Goal: Task Accomplishment & Management: Use online tool/utility

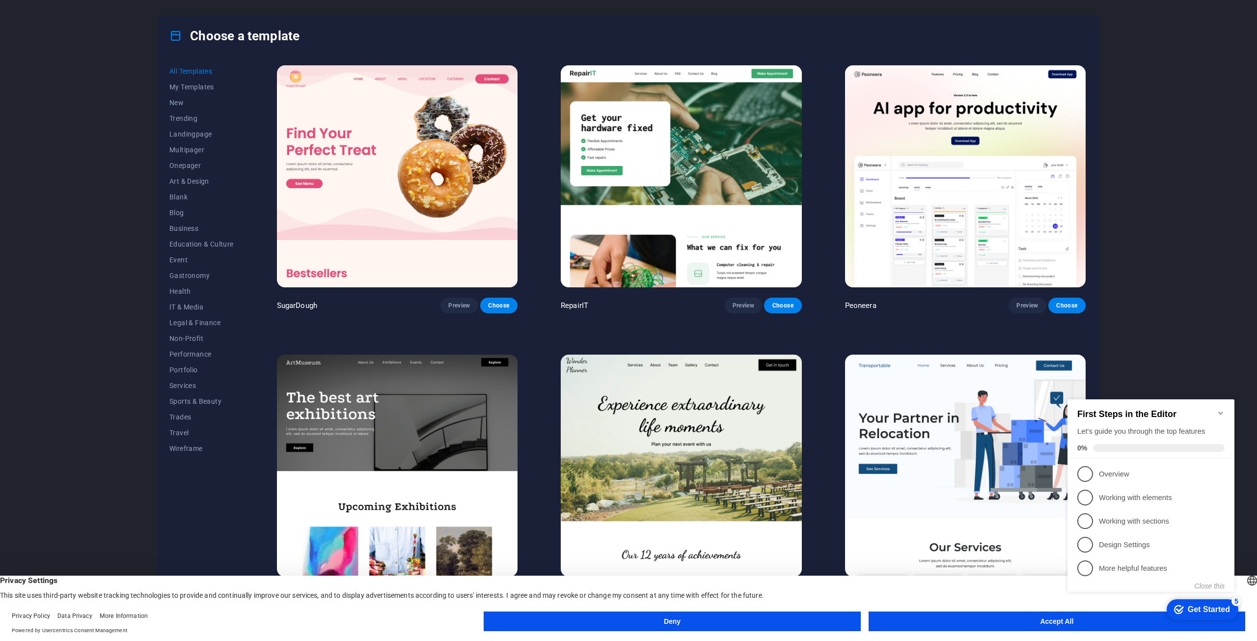
click at [950, 620] on button "Accept All" at bounding box center [1057, 621] width 377 height 20
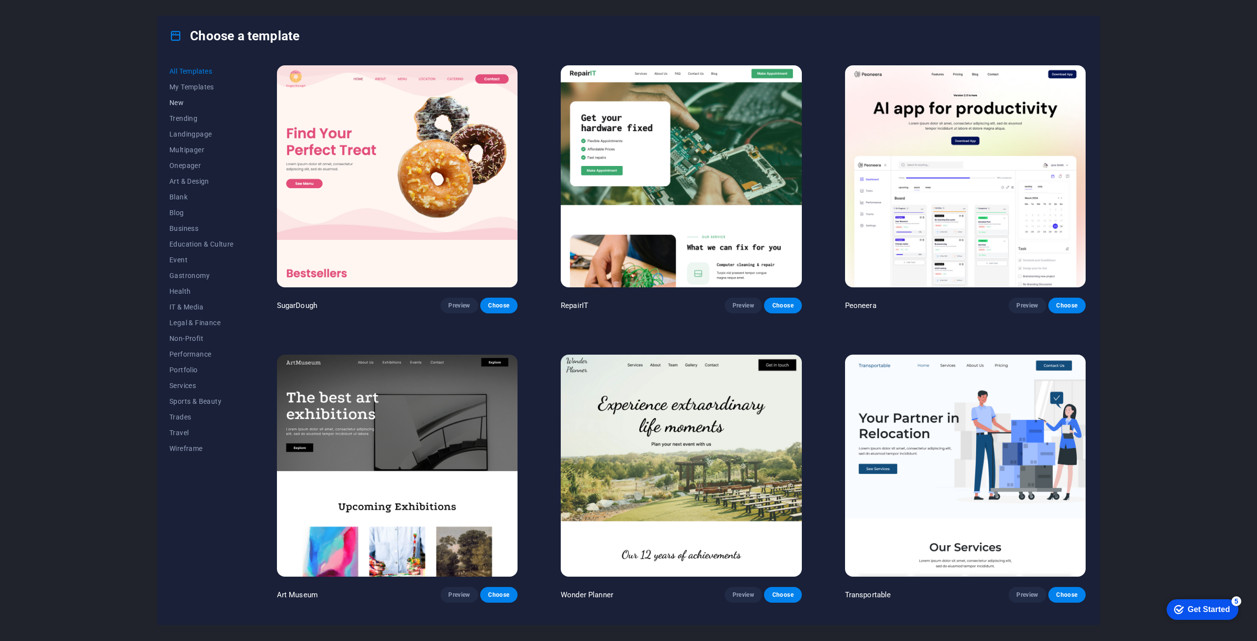
click at [176, 99] on span "New" at bounding box center [201, 103] width 64 height 8
click at [176, 197] on span "Blank" at bounding box center [201, 197] width 64 height 8
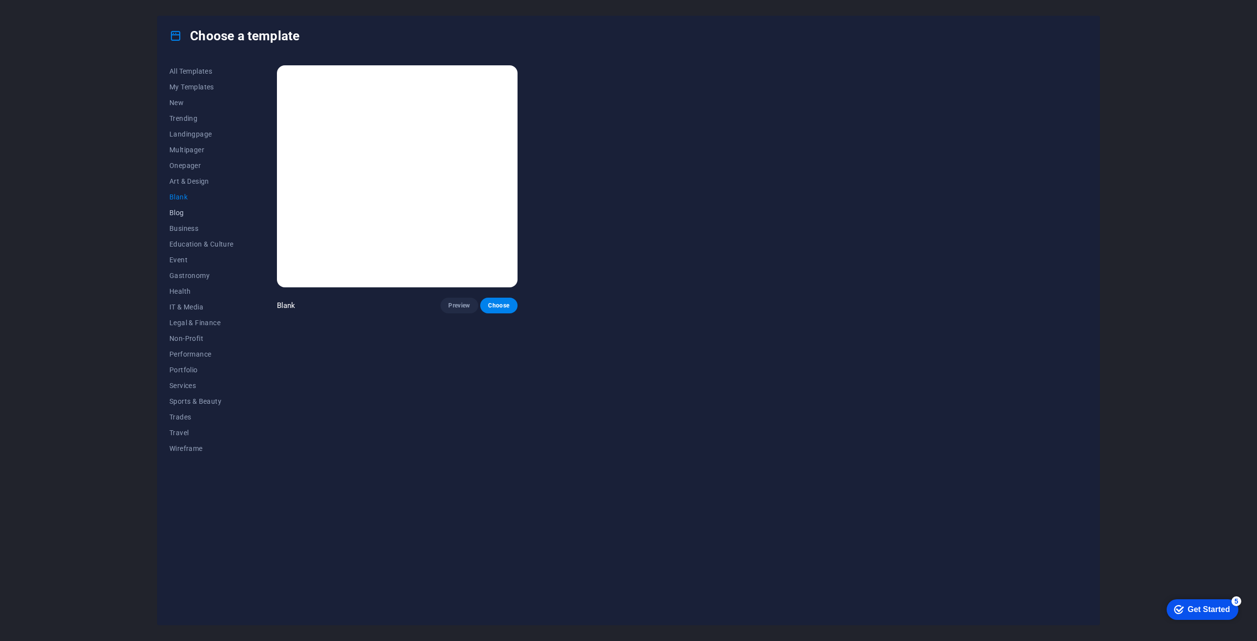
click at [173, 210] on span "Blog" at bounding box center [201, 213] width 64 height 8
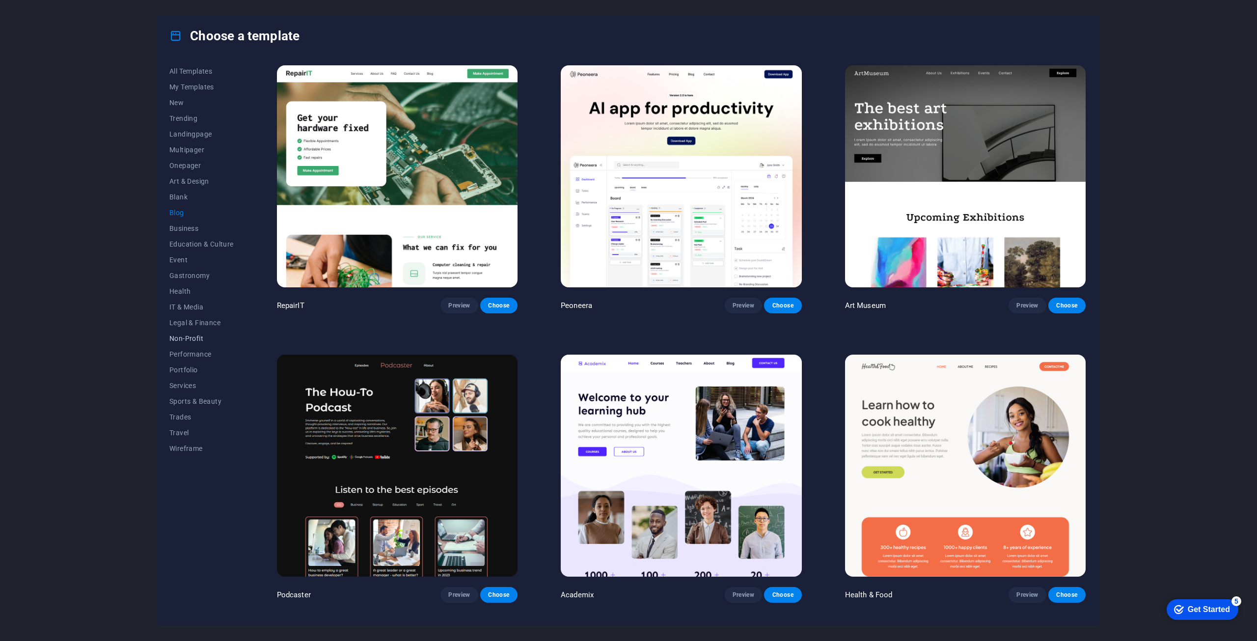
click at [193, 339] on span "Non-Profit" at bounding box center [201, 338] width 64 height 8
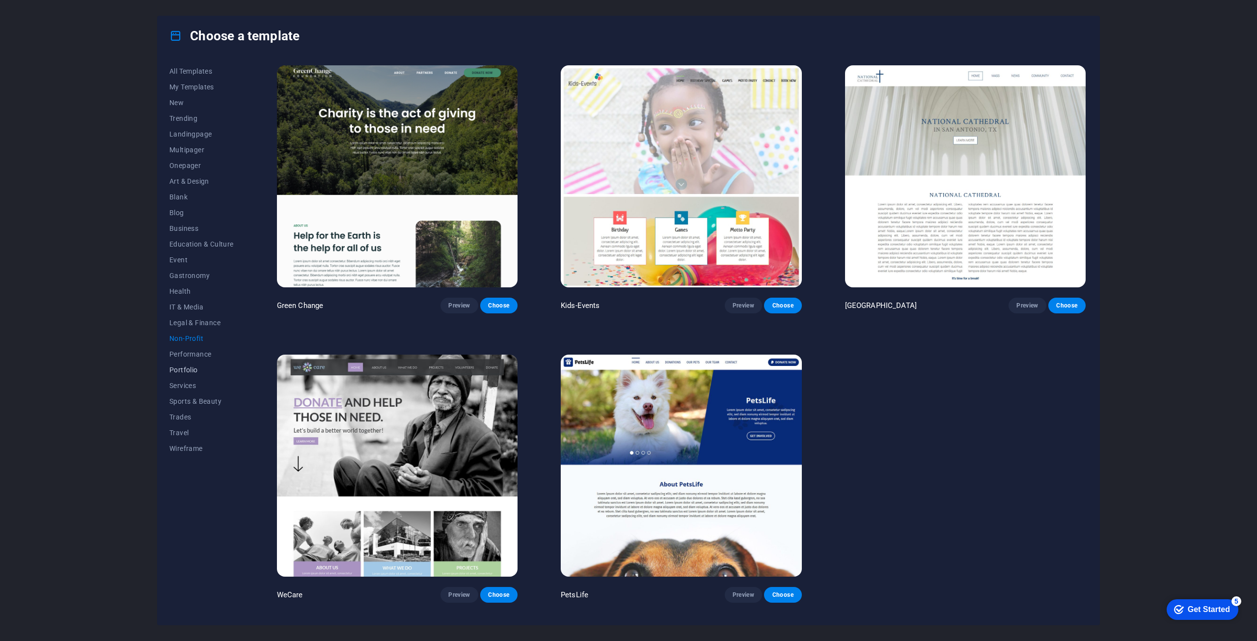
click at [179, 365] on button "Portfolio" at bounding box center [201, 370] width 64 height 16
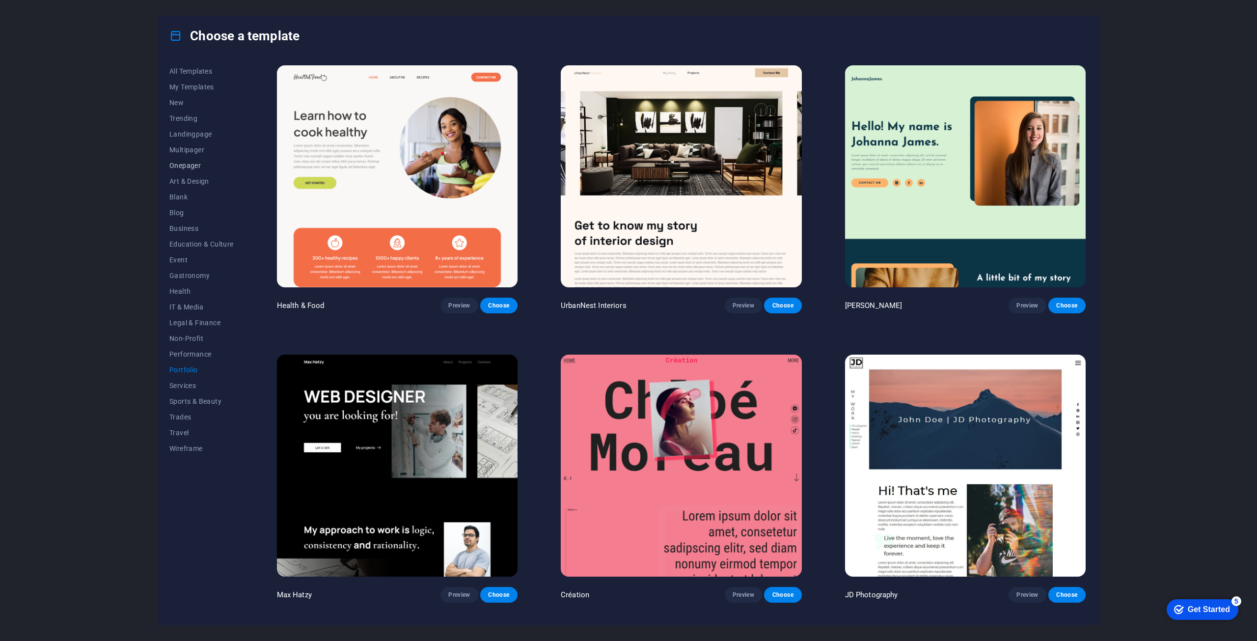
click at [182, 167] on span "Onepager" at bounding box center [201, 166] width 64 height 8
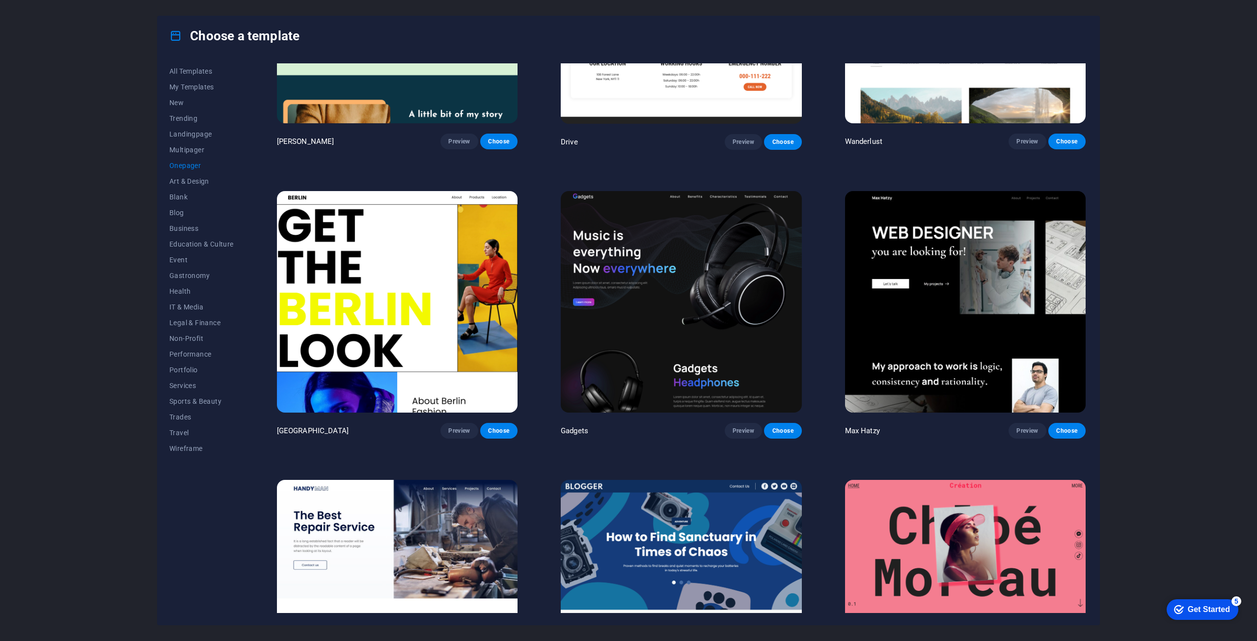
scroll to position [688, 0]
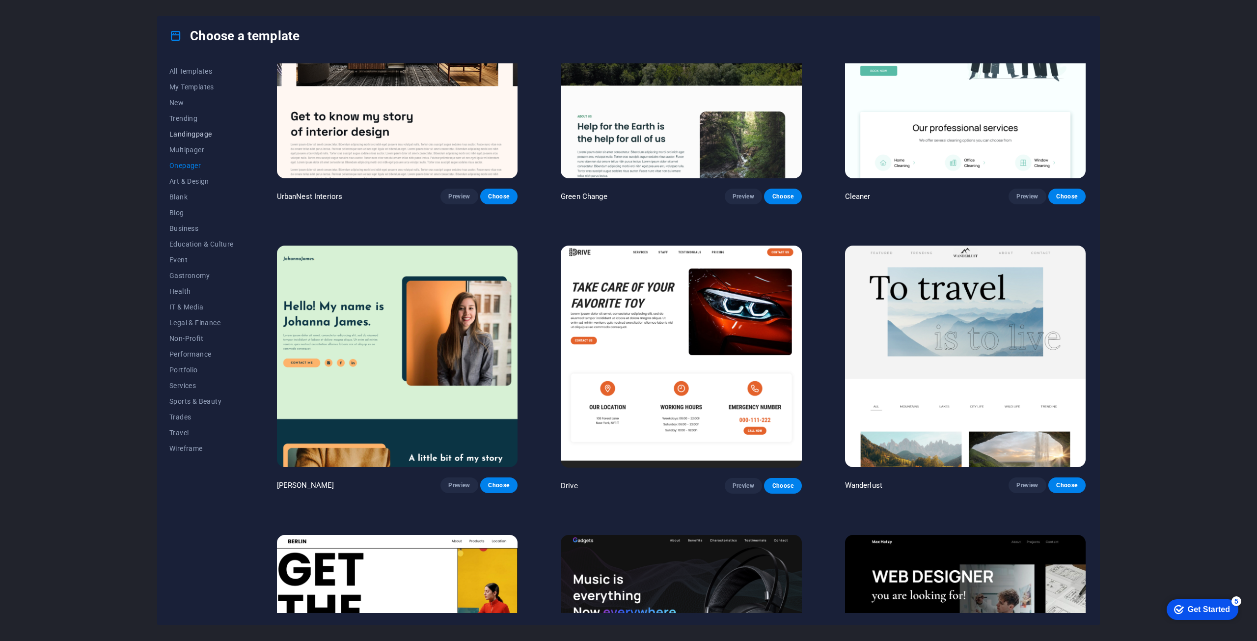
click at [179, 130] on span "Landingpage" at bounding box center [201, 134] width 64 height 8
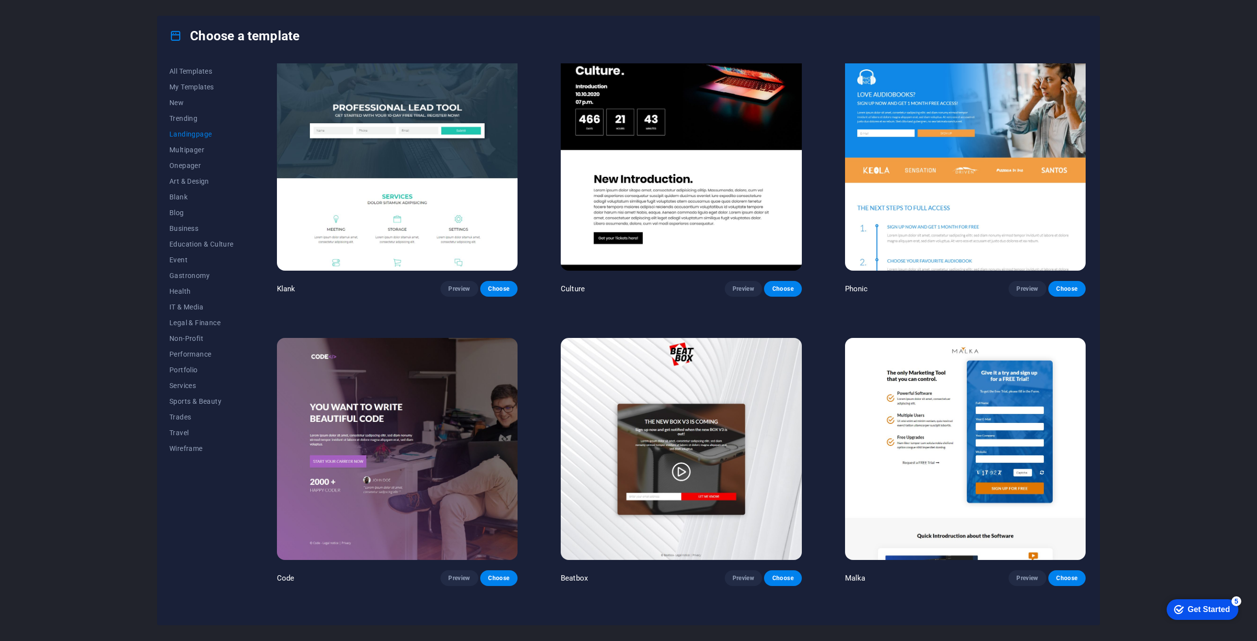
scroll to position [0, 0]
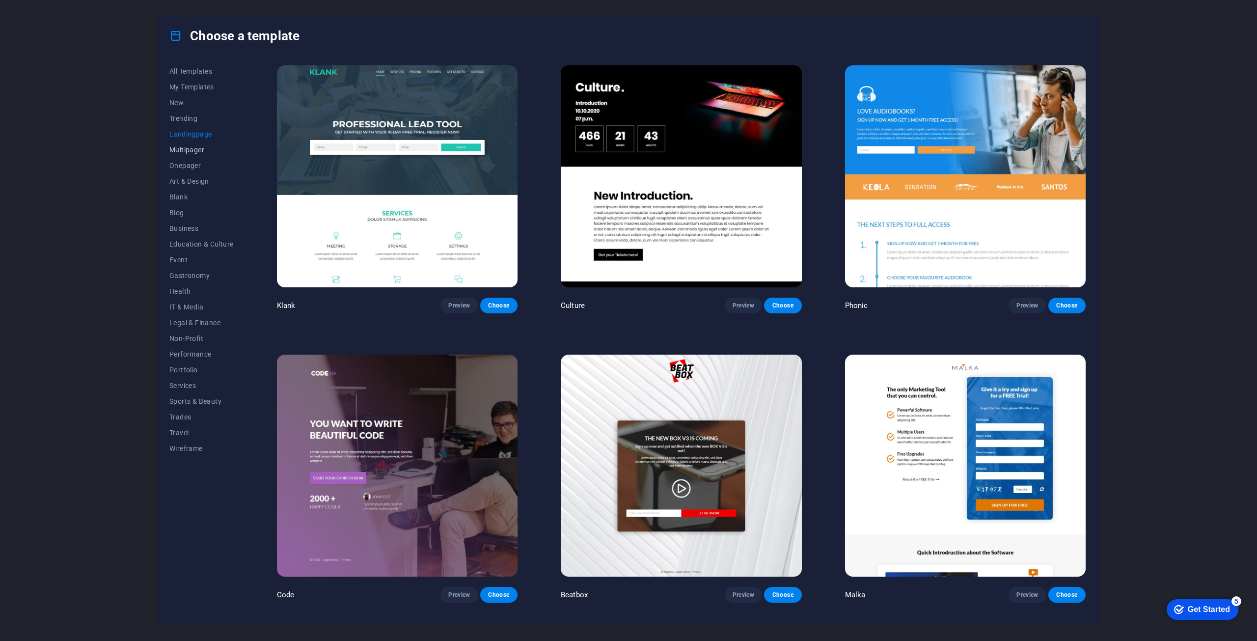
click at [183, 150] on span "Multipager" at bounding box center [201, 150] width 64 height 8
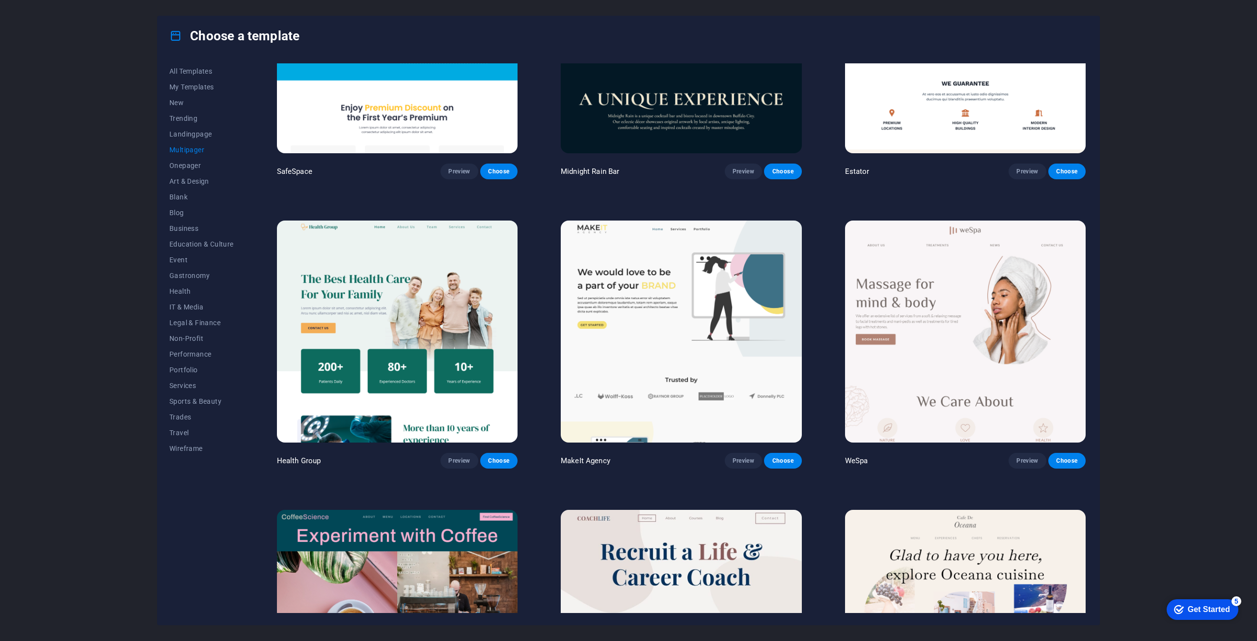
scroll to position [1621, 0]
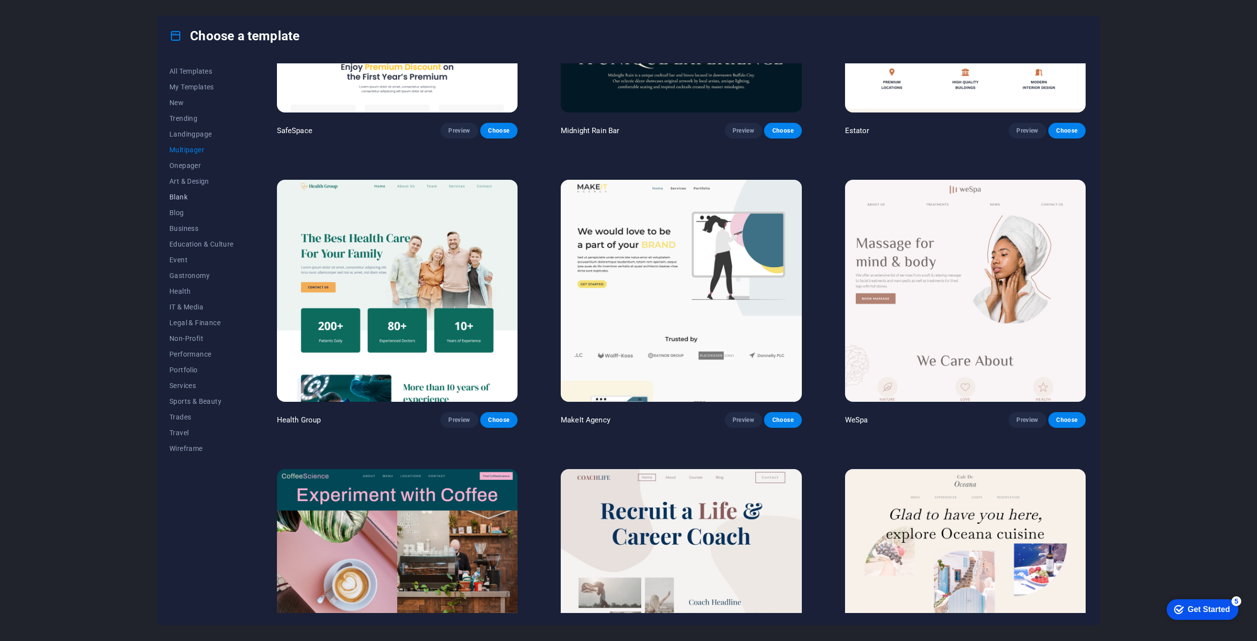
click at [178, 191] on button "Blank" at bounding box center [201, 197] width 64 height 16
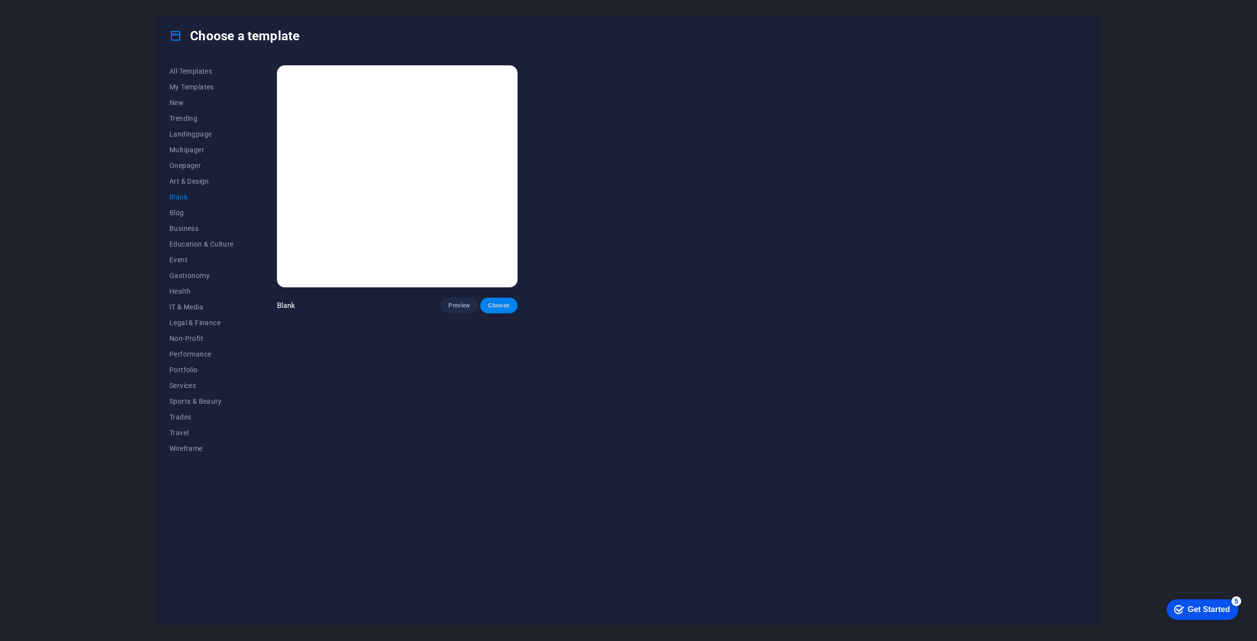
click at [503, 305] on span "Choose" at bounding box center [499, 306] width 22 height 8
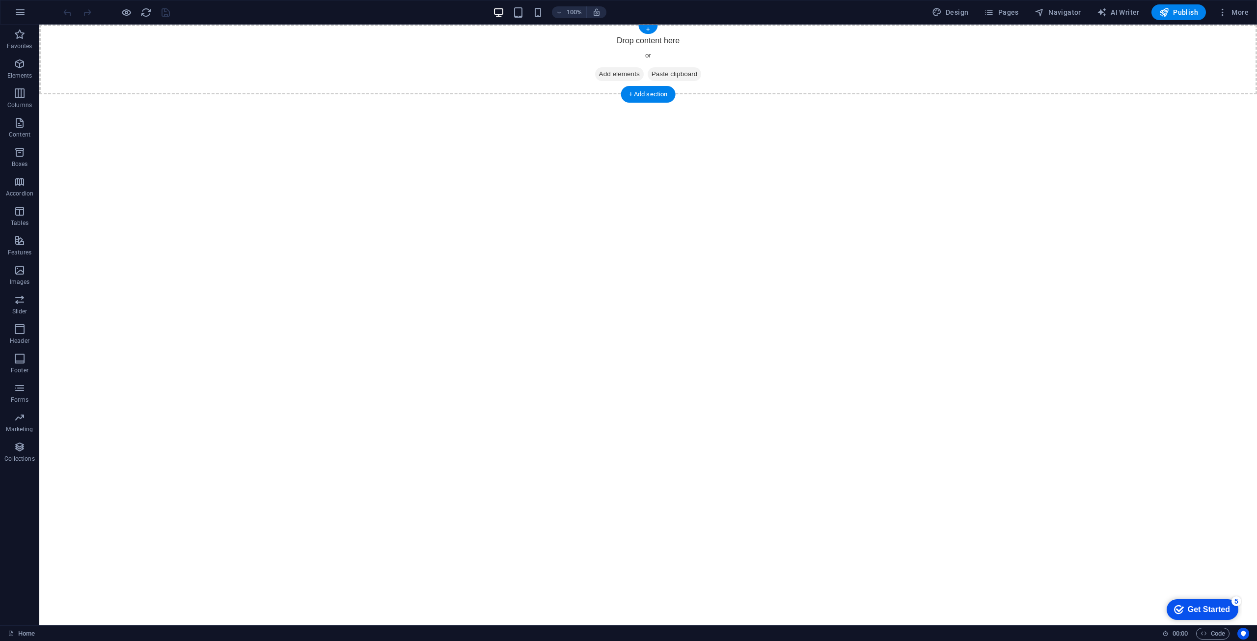
click at [614, 73] on span "Add elements" at bounding box center [619, 74] width 49 height 14
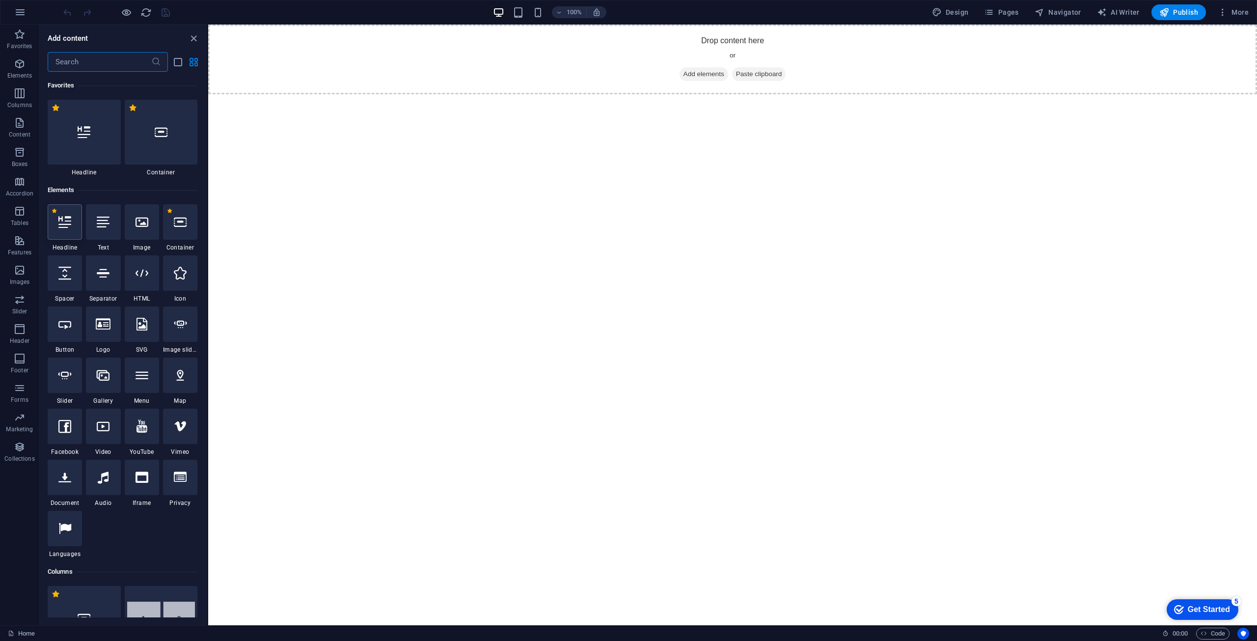
click at [59, 230] on div at bounding box center [65, 221] width 34 height 35
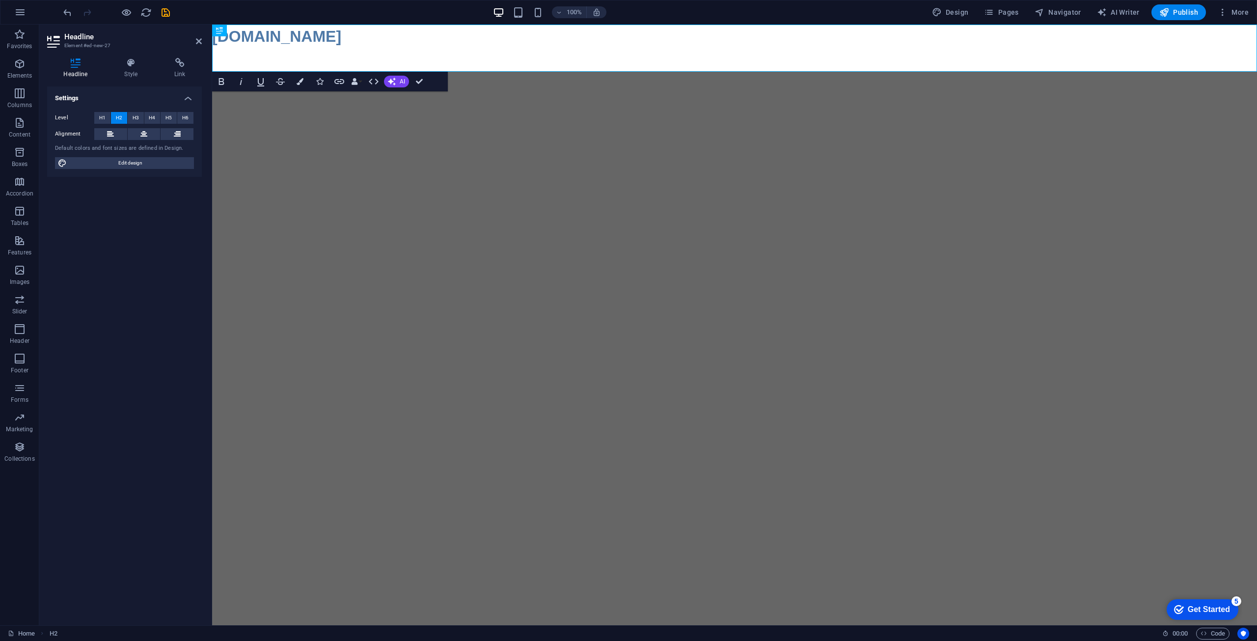
click at [395, 72] on html "Skip to main content [DOMAIN_NAME] ‌" at bounding box center [734, 48] width 1045 height 47
click at [488, 72] on html "Skip to main content [DOMAIN_NAME] ‌" at bounding box center [734, 48] width 1045 height 47
click at [124, 285] on div "Settings Level H1 H2 H3 H4 H5 H6 Alignment Default colors and font sizes are de…" at bounding box center [124, 351] width 155 height 531
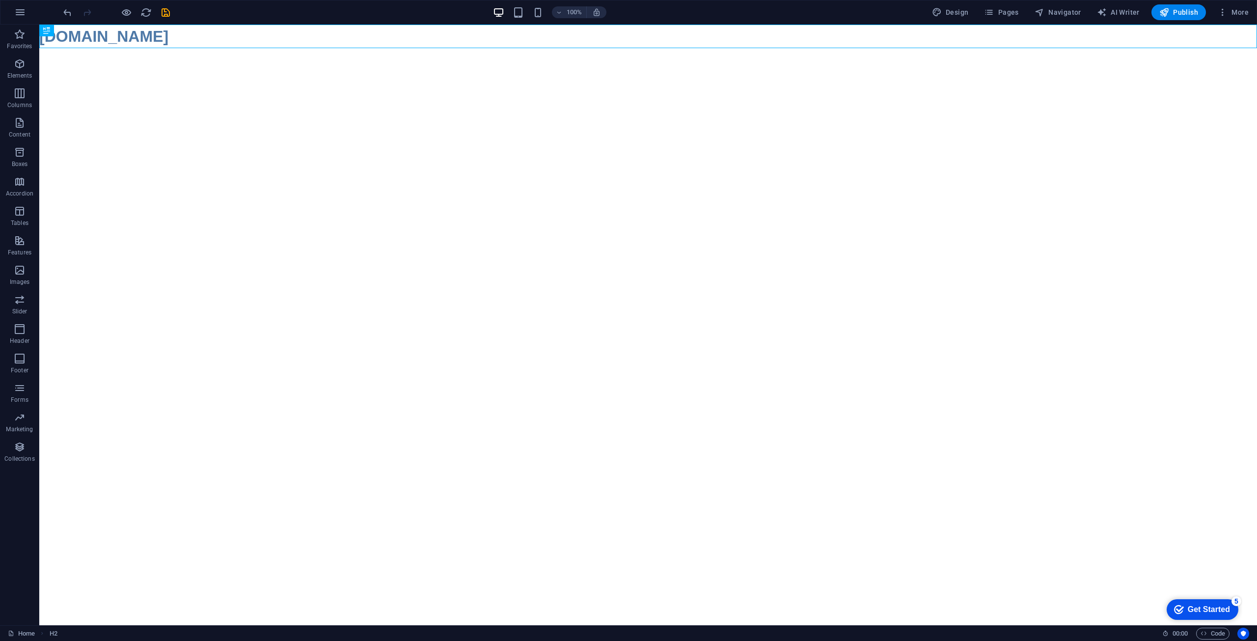
drag, startPoint x: 147, startPoint y: 36, endPoint x: 346, endPoint y: 139, distance: 224.3
click at [346, 48] on html "Skip to main content [DOMAIN_NAME]" at bounding box center [648, 37] width 1218 height 24
click at [114, 30] on div "[DOMAIN_NAME]" at bounding box center [648, 37] width 1218 height 24
click at [145, 40] on div "[DOMAIN_NAME]" at bounding box center [648, 37] width 1218 height 24
click at [49, 30] on icon at bounding box center [46, 31] width 7 height 12
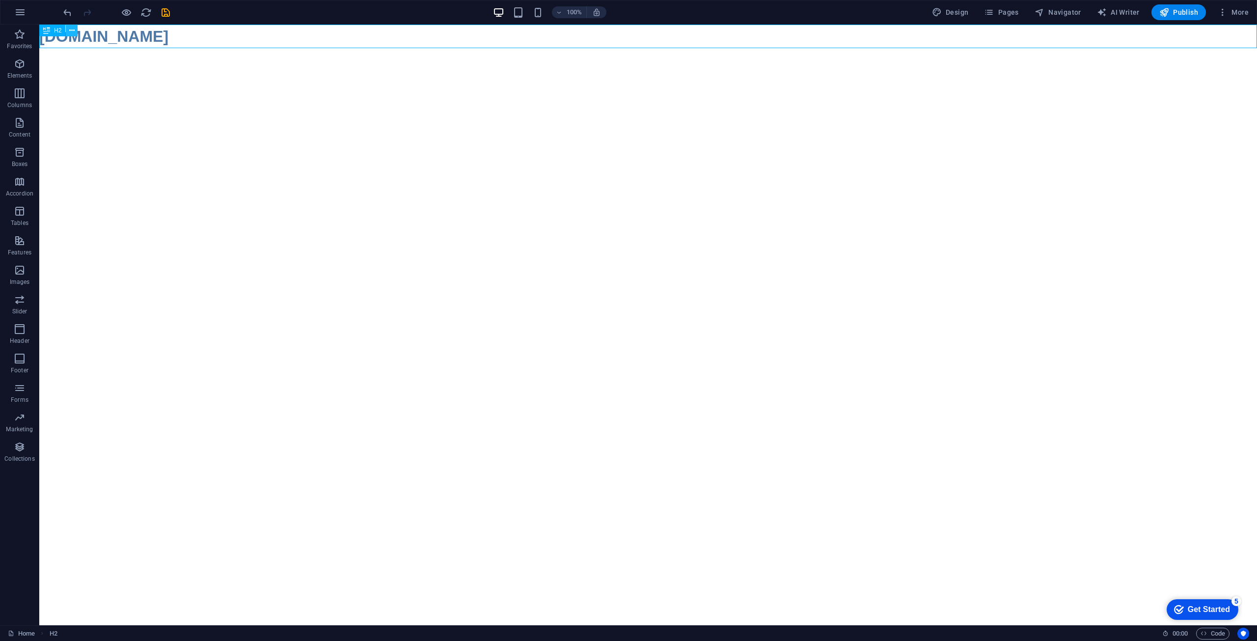
click at [74, 33] on icon at bounding box center [71, 31] width 5 height 10
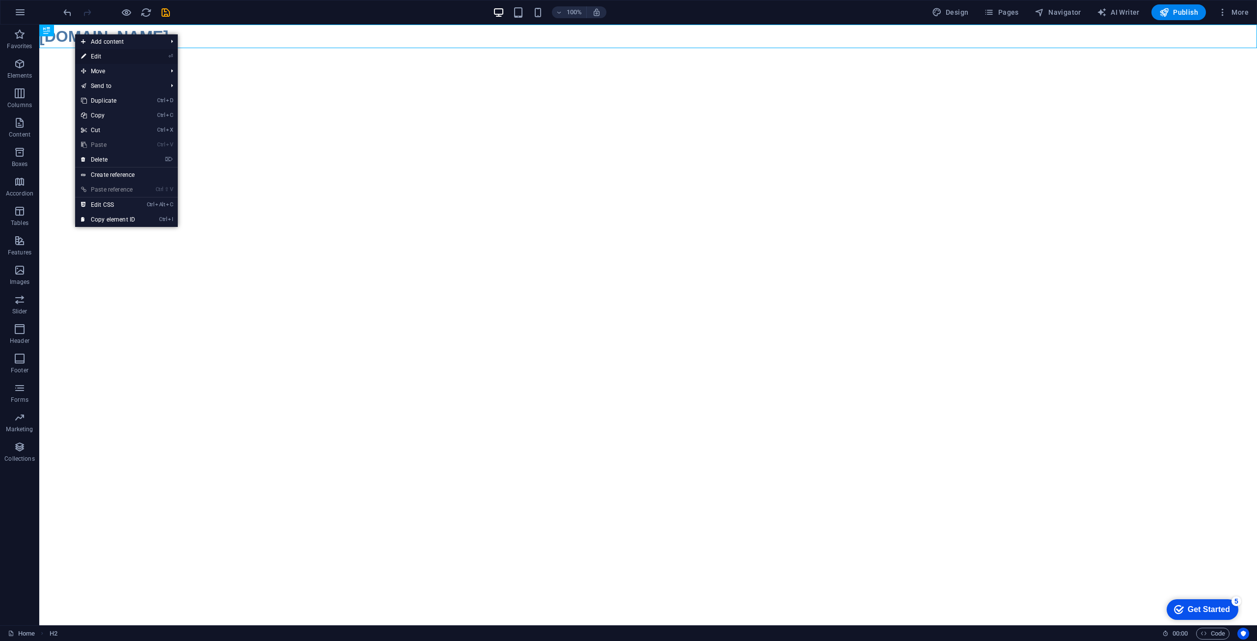
click at [105, 53] on link "⏎ Edit" at bounding box center [108, 56] width 66 height 15
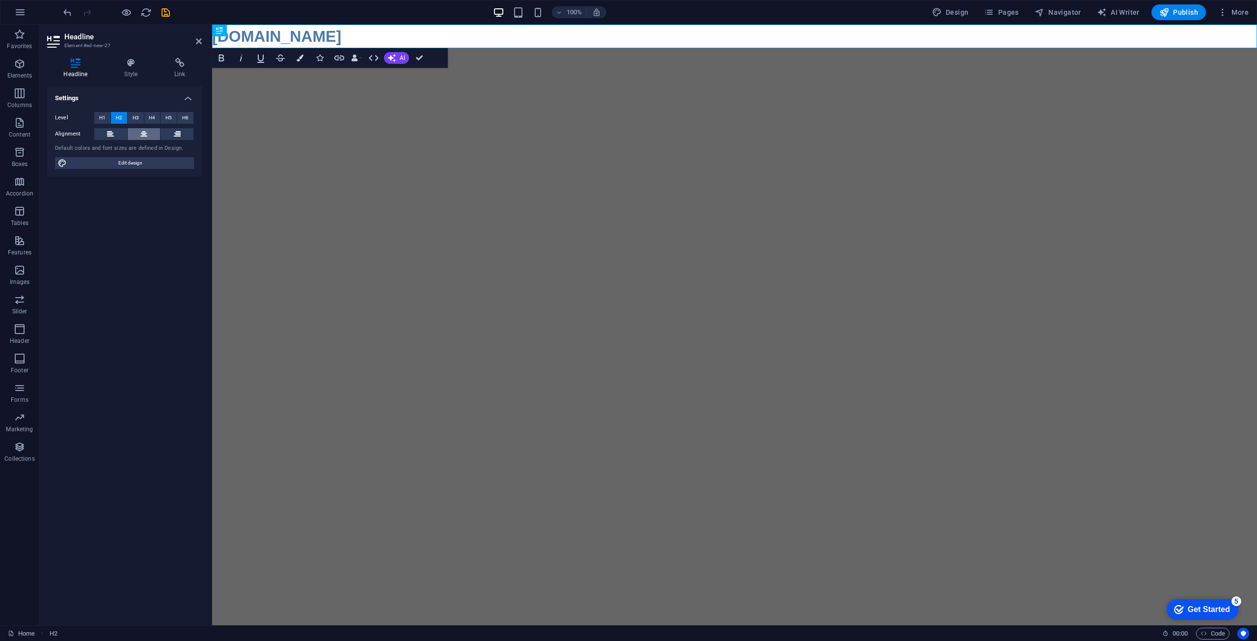
click at [139, 132] on button at bounding box center [144, 134] width 33 height 12
click at [655, 42] on h2 "[DOMAIN_NAME]" at bounding box center [734, 37] width 1045 height 24
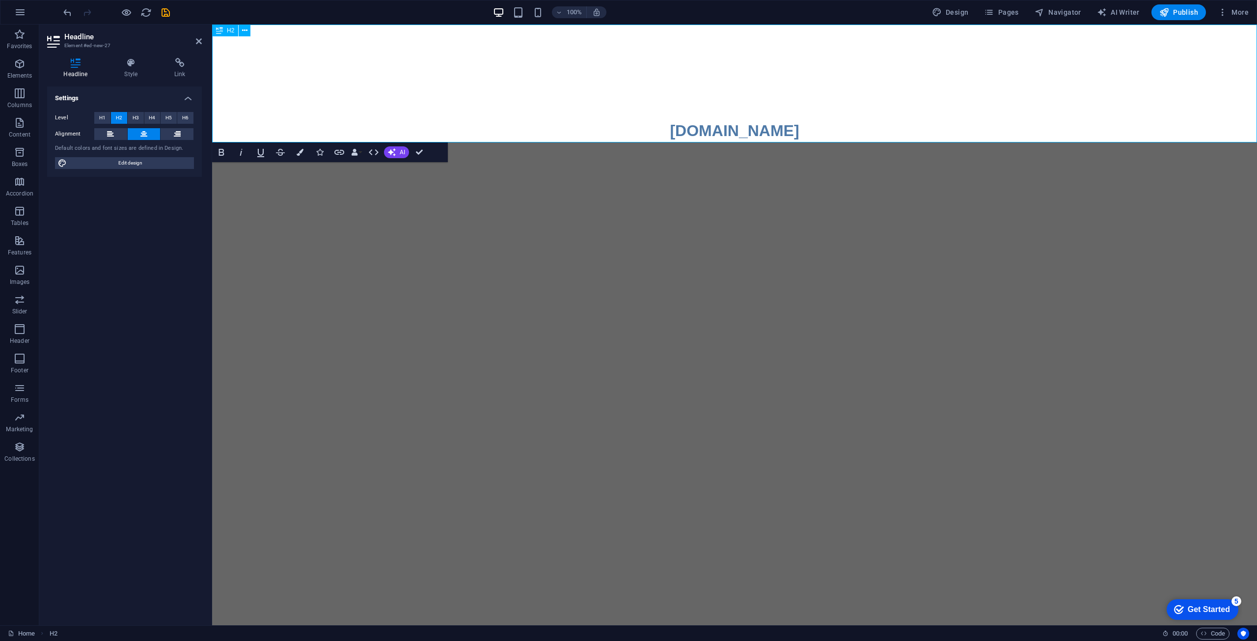
click at [809, 128] on h2 "‌ ‌ ‌ ‌[DOMAIN_NAME]" at bounding box center [734, 84] width 1045 height 118
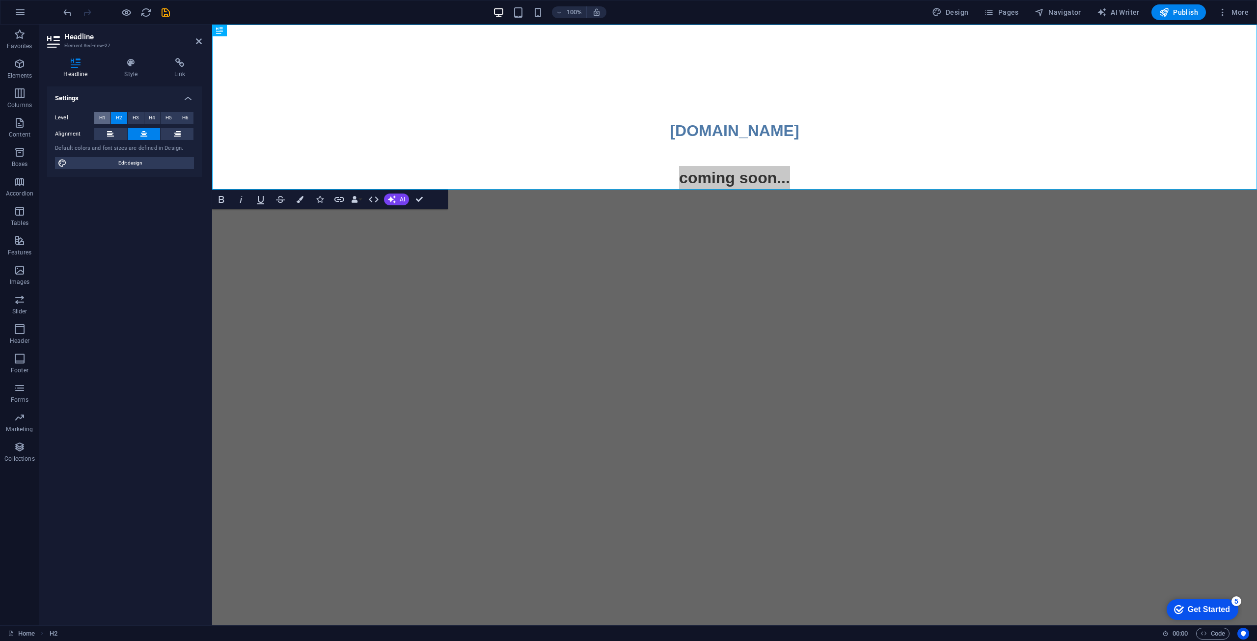
click at [101, 112] on span "H1" at bounding box center [102, 118] width 6 height 12
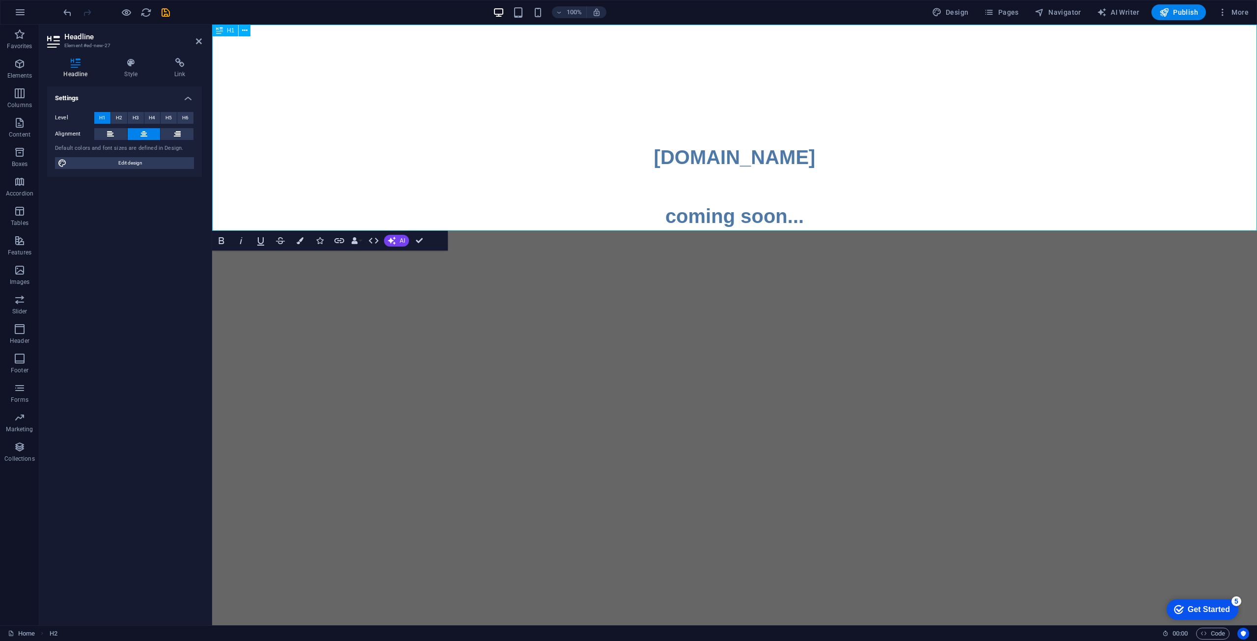
click at [765, 216] on h1 "‌ ‌ ‌ ‌[DOMAIN_NAME] ‌ ‌coming soon..." at bounding box center [734, 128] width 1045 height 206
drag, startPoint x: 805, startPoint y: 218, endPoint x: 673, endPoint y: 218, distance: 132.6
click at [673, 218] on h1 "‌ ‌ ‌ ‌[DOMAIN_NAME] ‌ ‌coming soon..." at bounding box center [734, 128] width 1045 height 206
click at [167, 117] on span "H5" at bounding box center [168, 118] width 6 height 12
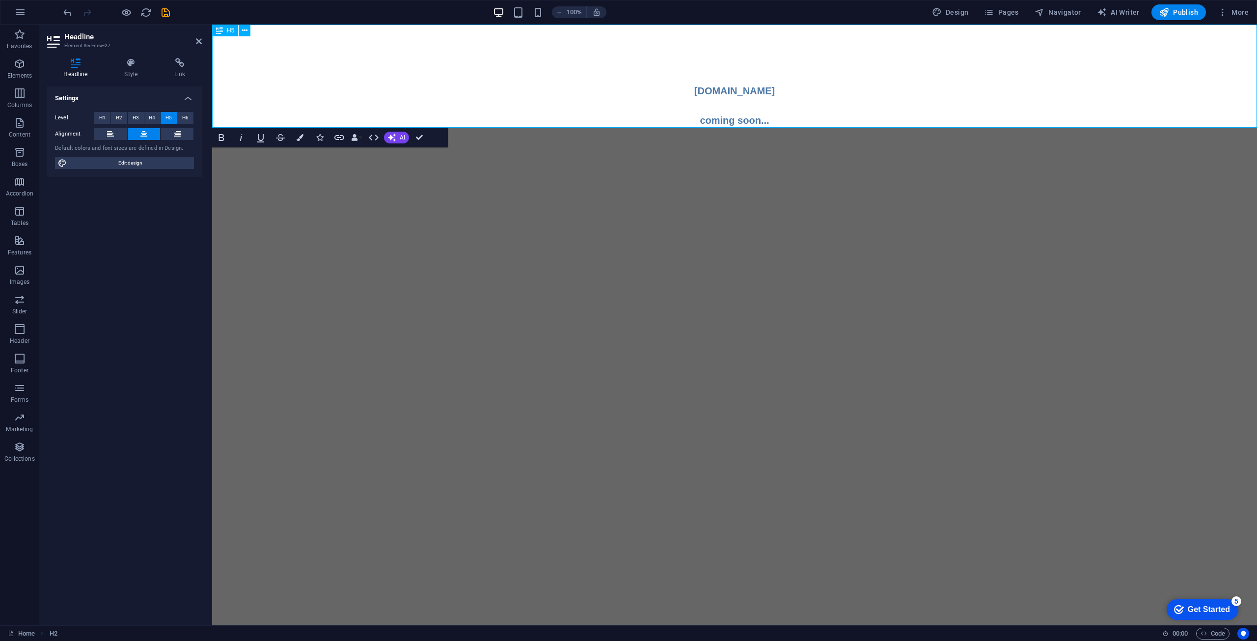
click at [706, 117] on h5 "‌ ‌ ‌ ‌[DOMAIN_NAME] ‌ ‌coming soon..." at bounding box center [734, 76] width 1045 height 103
click at [697, 119] on h5 "‌ ‌ ‌ ‌[DOMAIN_NAME] ‌ ‌coming soon..." at bounding box center [734, 76] width 1045 height 103
click at [126, 67] on icon at bounding box center [131, 63] width 46 height 10
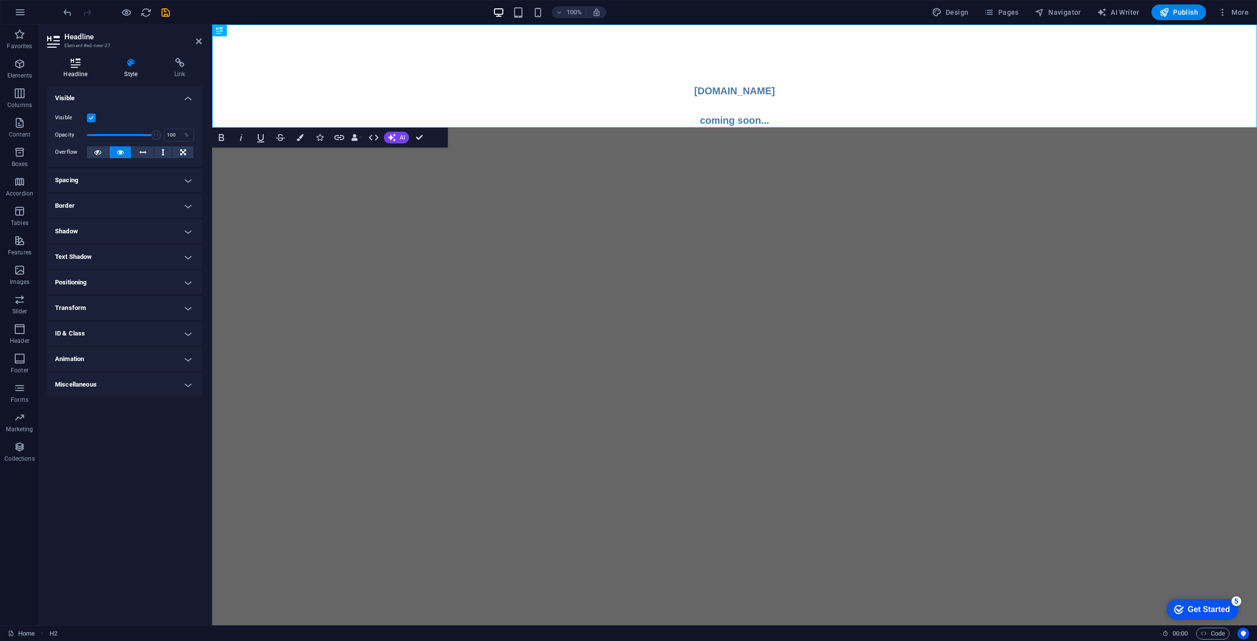
click at [81, 68] on h4 "Headline" at bounding box center [77, 68] width 61 height 21
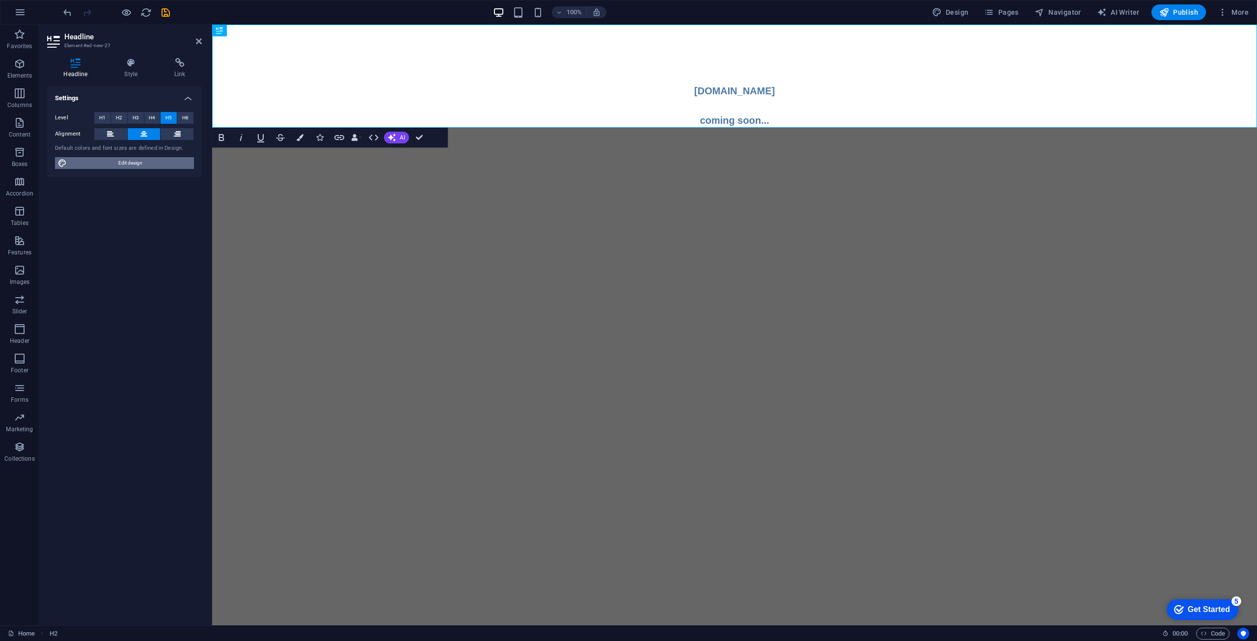
click at [149, 165] on span "Edit design" at bounding box center [130, 163] width 121 height 12
select select "px"
select select "400"
select select "px"
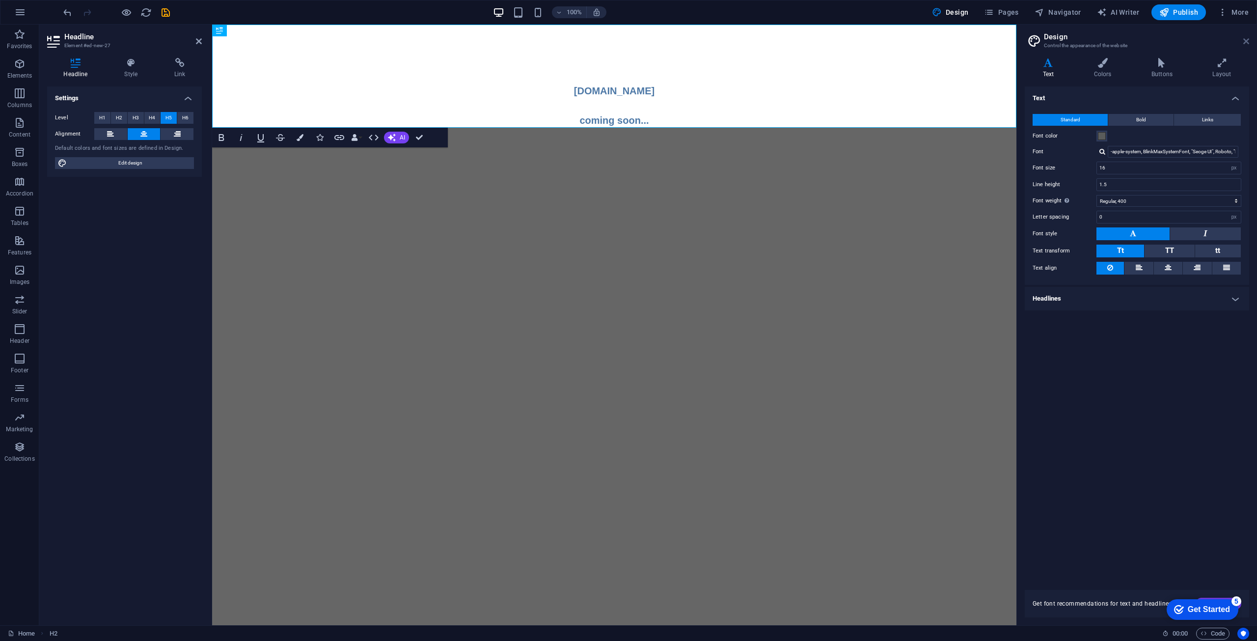
click at [1245, 42] on icon at bounding box center [1246, 41] width 6 height 8
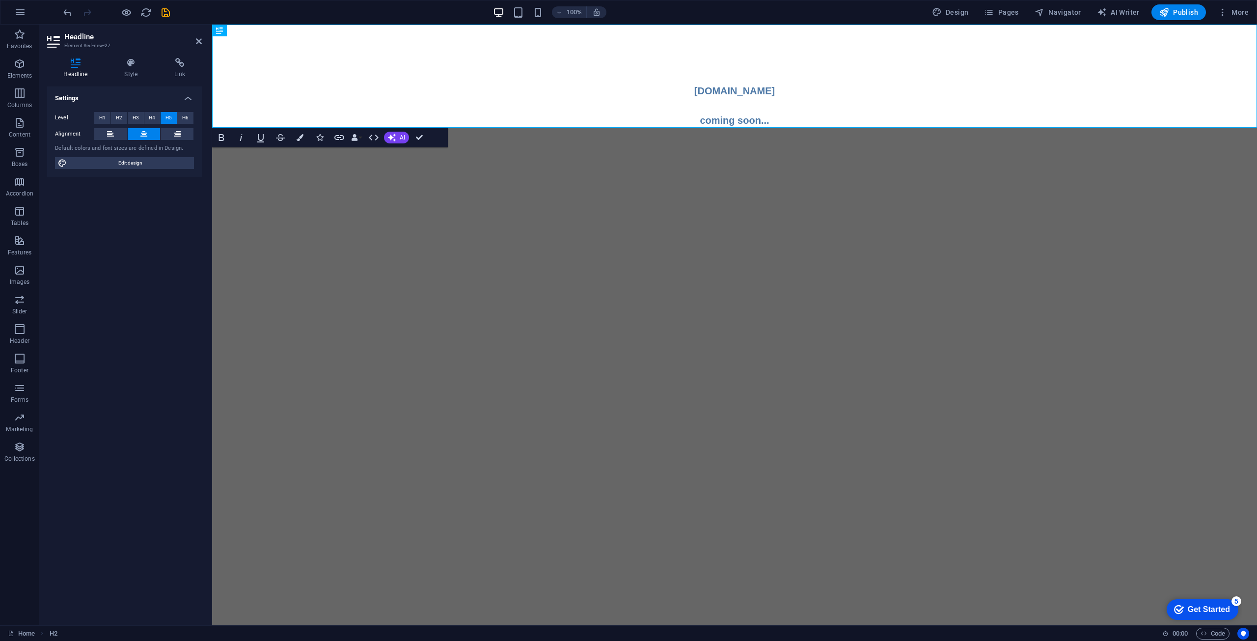
click at [721, 128] on html "Skip to main content ‌ ‌ ‌ ‌[DOMAIN_NAME] ‌ ‌coming soon..." at bounding box center [734, 76] width 1045 height 103
click at [771, 123] on h5 "‌ ‌ ‌ ‌[DOMAIN_NAME] ‌ ‌coming soon..." at bounding box center [734, 76] width 1045 height 103
click at [653, 128] on html "Skip to main content ‌ ‌ ‌ ‌[DOMAIN_NAME] ‌ ‌coming soon" at bounding box center [734, 76] width 1045 height 103
click at [1170, 14] on span "Publish" at bounding box center [1178, 12] width 39 height 10
